Goal: Navigation & Orientation: Understand site structure

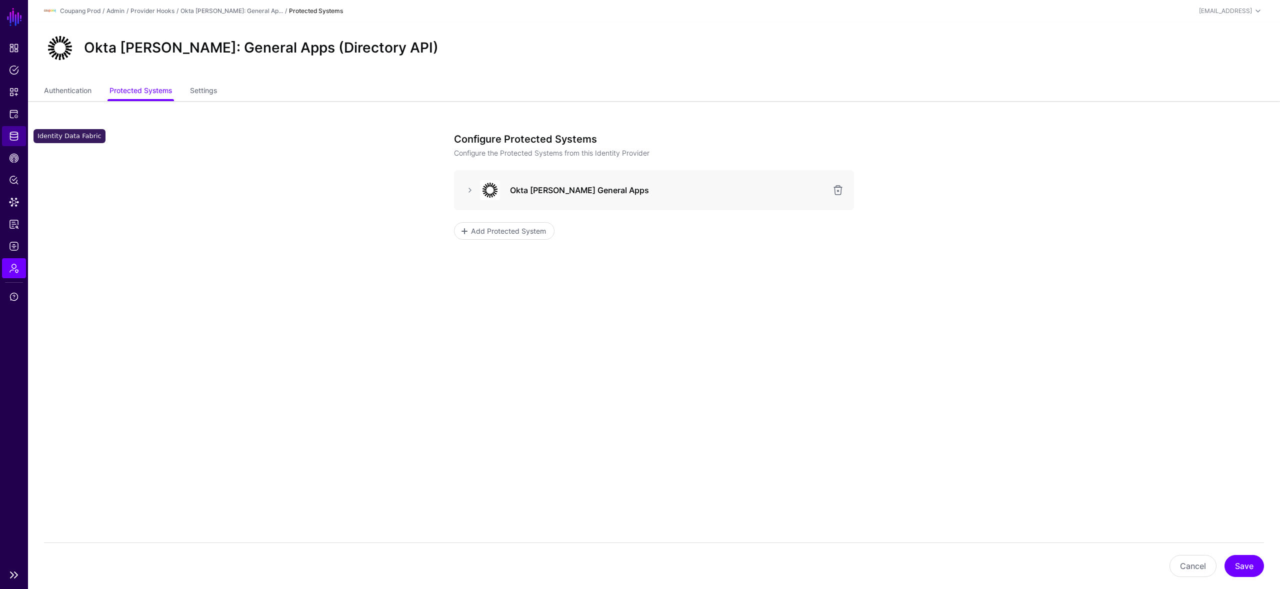
click at [12, 137] on span "Identity Data Fabric" at bounding box center [14, 136] width 10 height 10
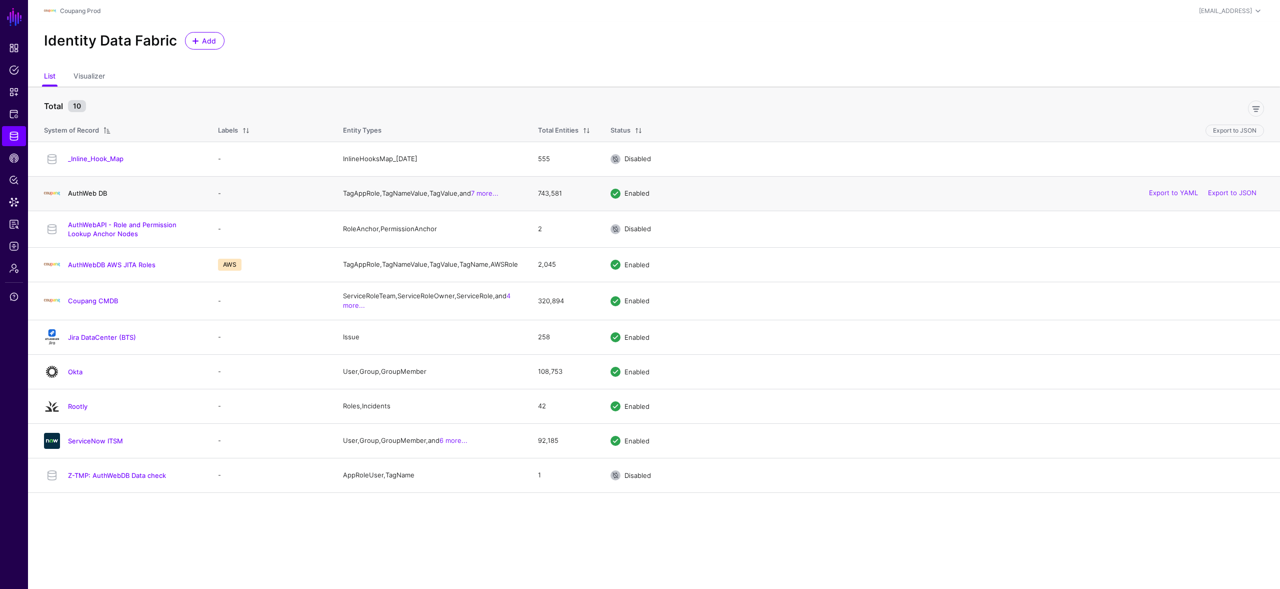
click at [86, 197] on link "AuthWeb DB" at bounding box center [87, 193] width 39 height 8
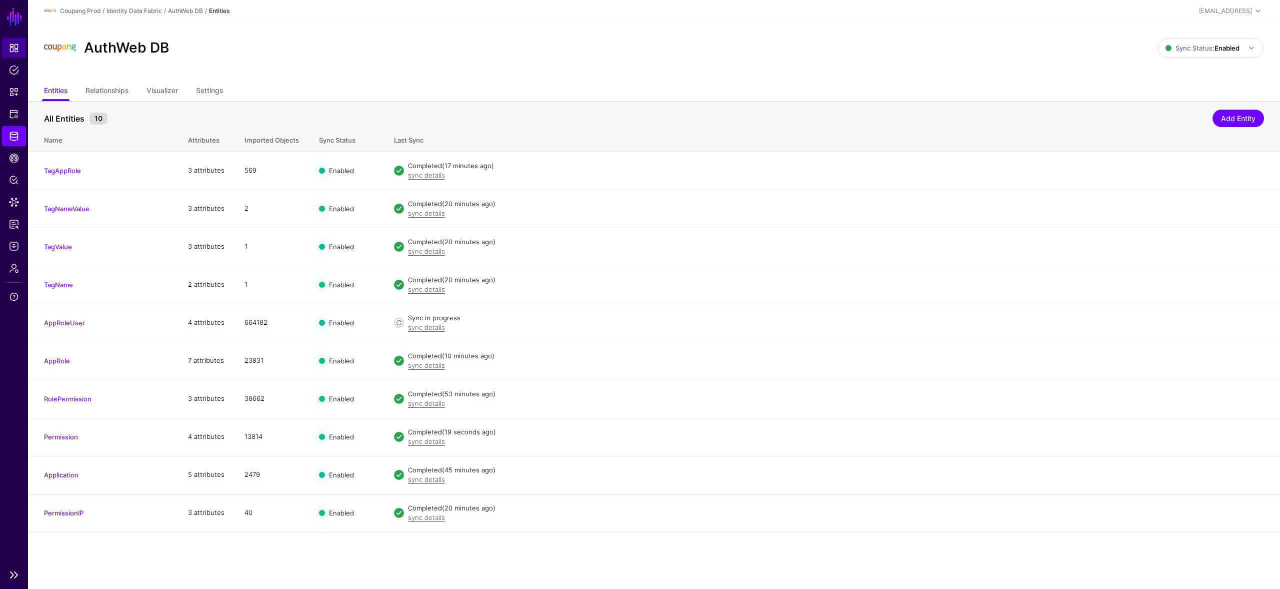
click at [14, 47] on span "Dashboard" at bounding box center [14, 48] width 10 height 10
